Goal: Transaction & Acquisition: Purchase product/service

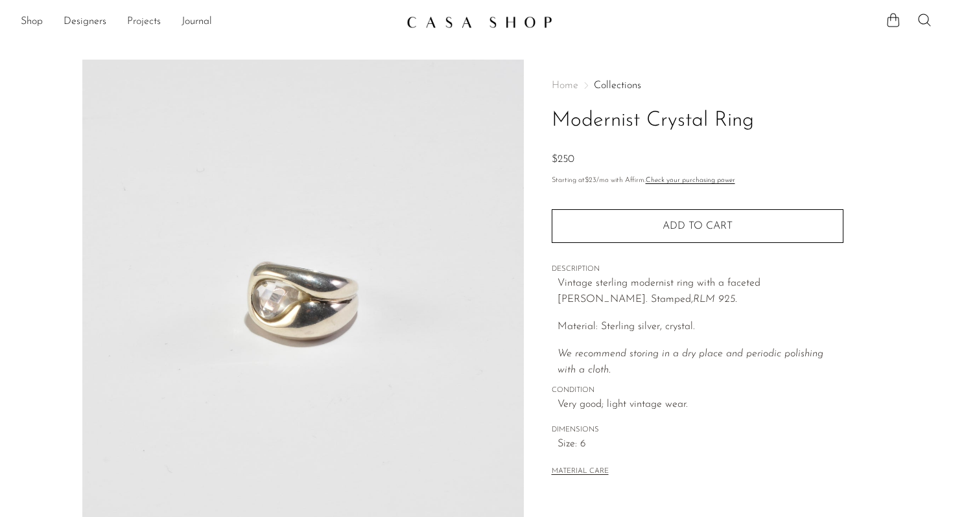
click at [154, 23] on link "Projects" at bounding box center [144, 22] width 34 height 17
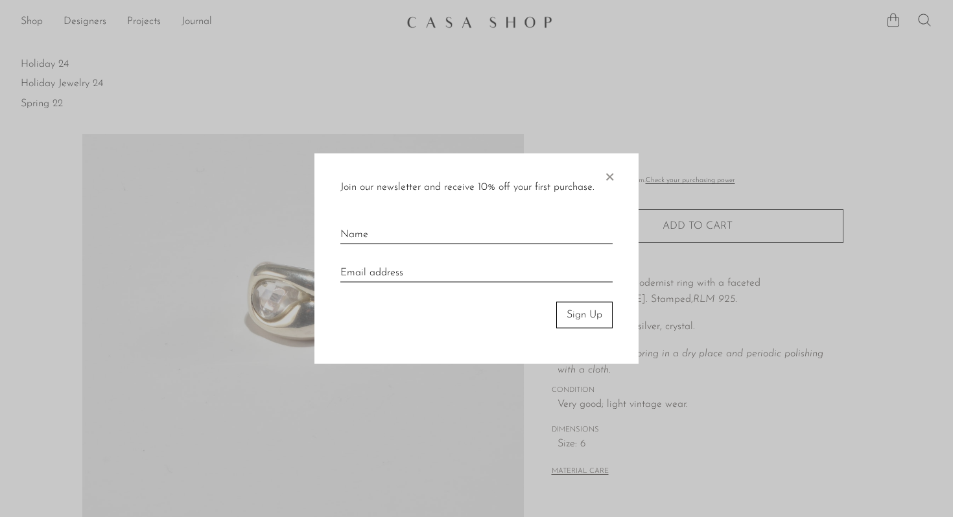
click at [611, 176] on span "×" at bounding box center [609, 174] width 13 height 41
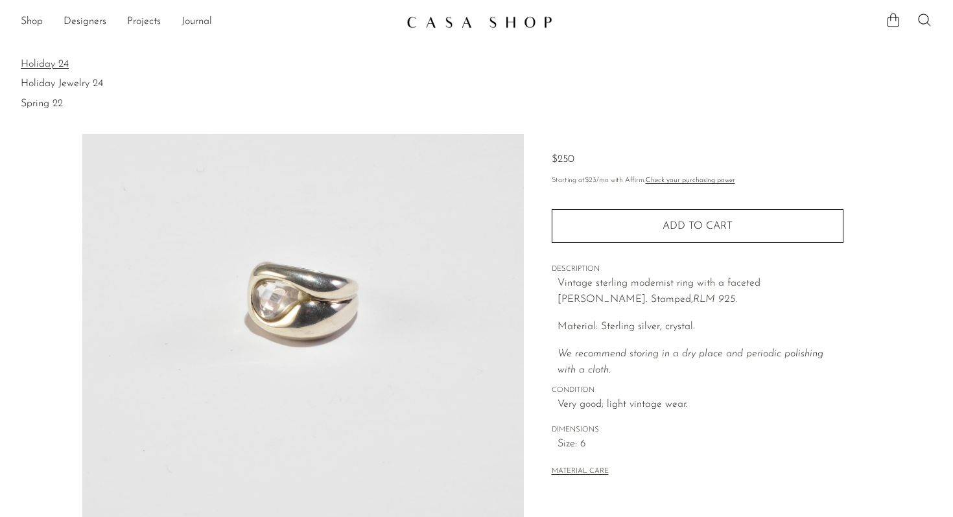
click at [58, 61] on link "Holiday 24" at bounding box center [476, 64] width 911 height 14
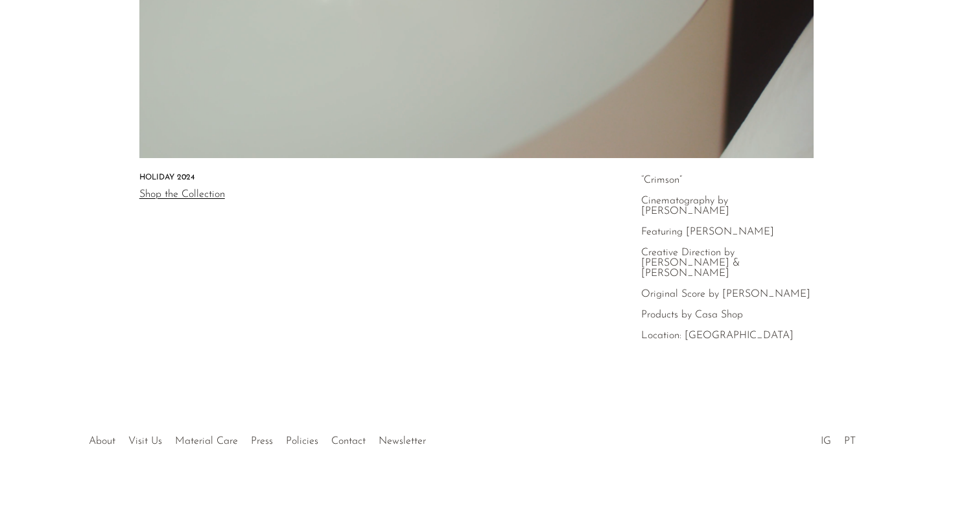
scroll to position [423, 0]
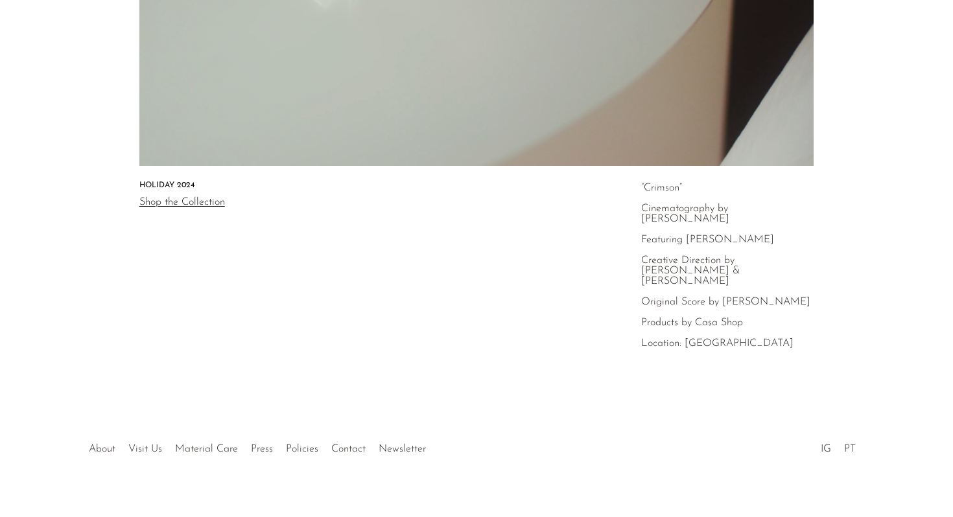
click at [165, 197] on link "Shop the Collection" at bounding box center [182, 202] width 86 height 10
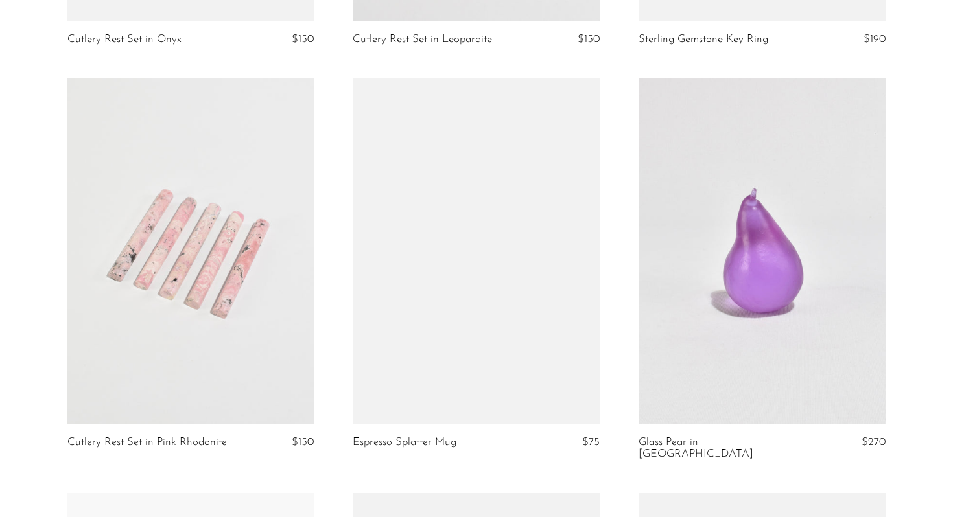
scroll to position [1831, 0]
